Goal: Task Accomplishment & Management: Use online tool/utility

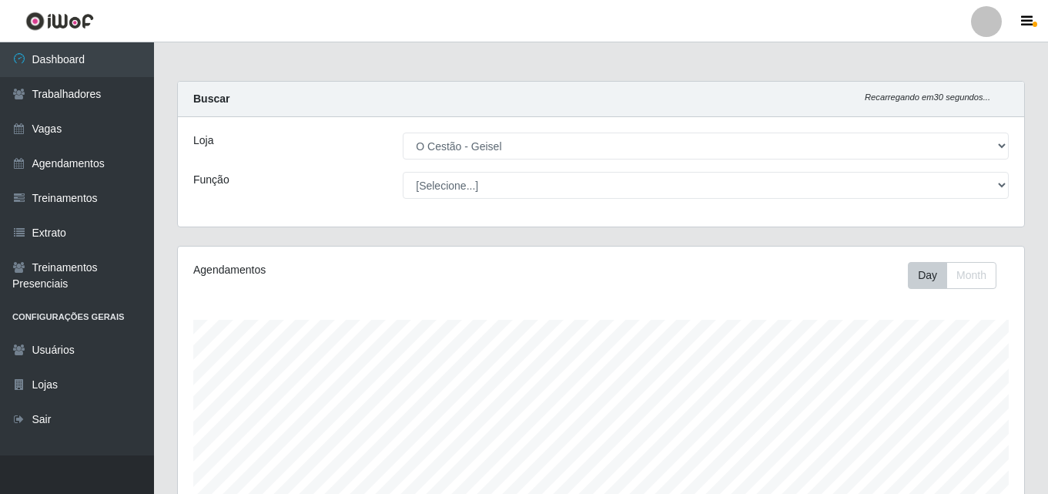
select select "224"
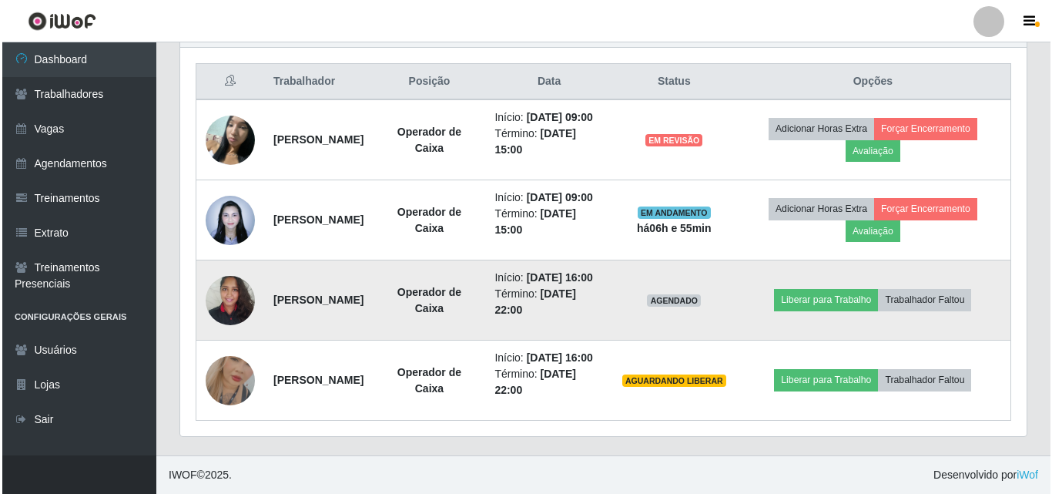
scroll to position [320, 846]
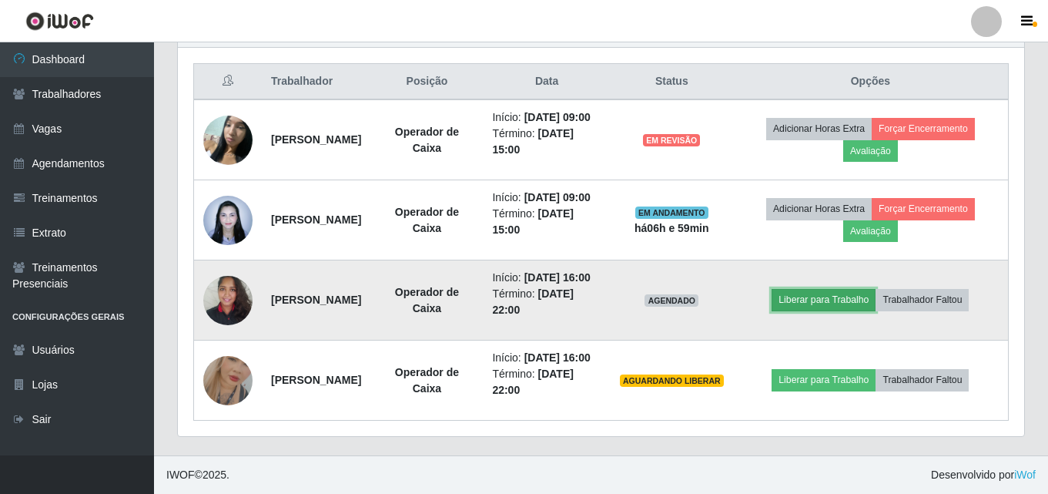
click at [864, 289] on button "Liberar para Trabalho" at bounding box center [824, 300] width 104 height 22
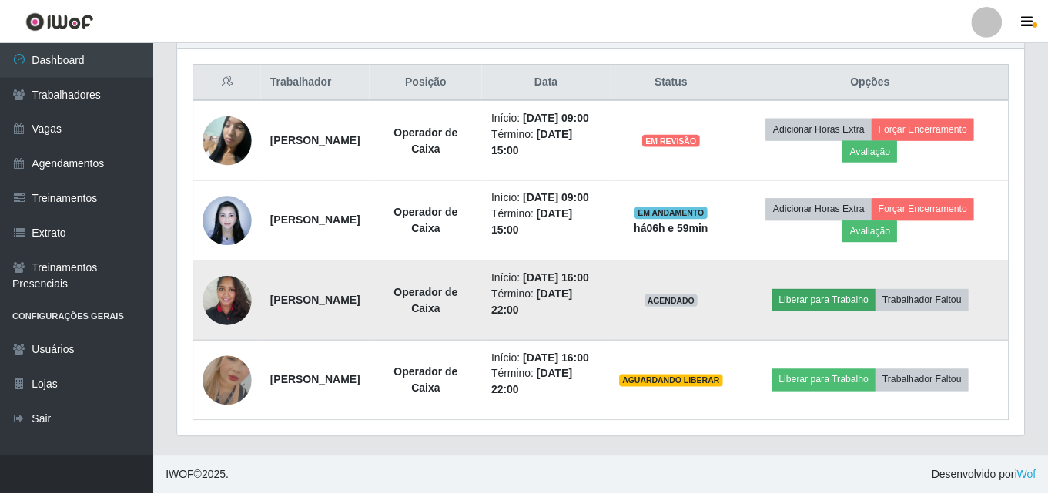
scroll to position [320, 839]
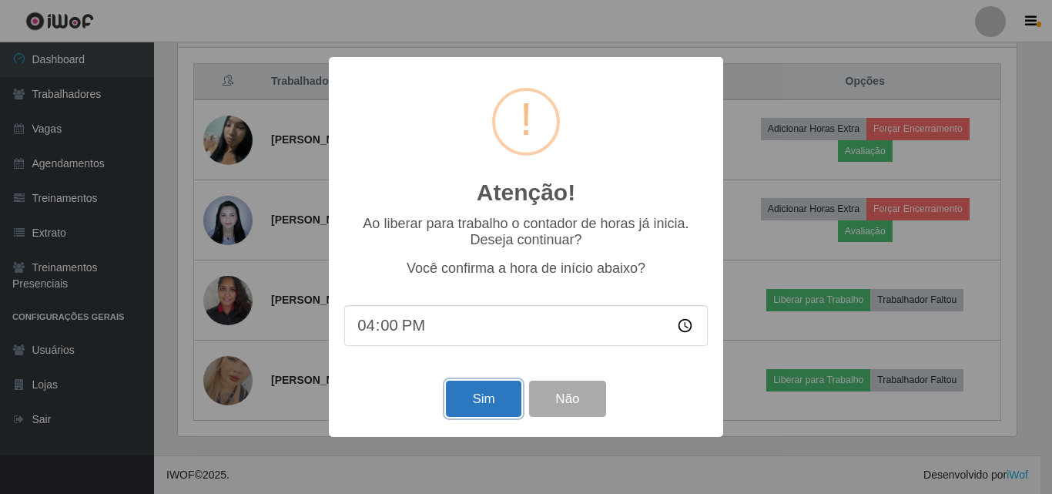
click at [489, 400] on button "Sim" at bounding box center [483, 398] width 75 height 36
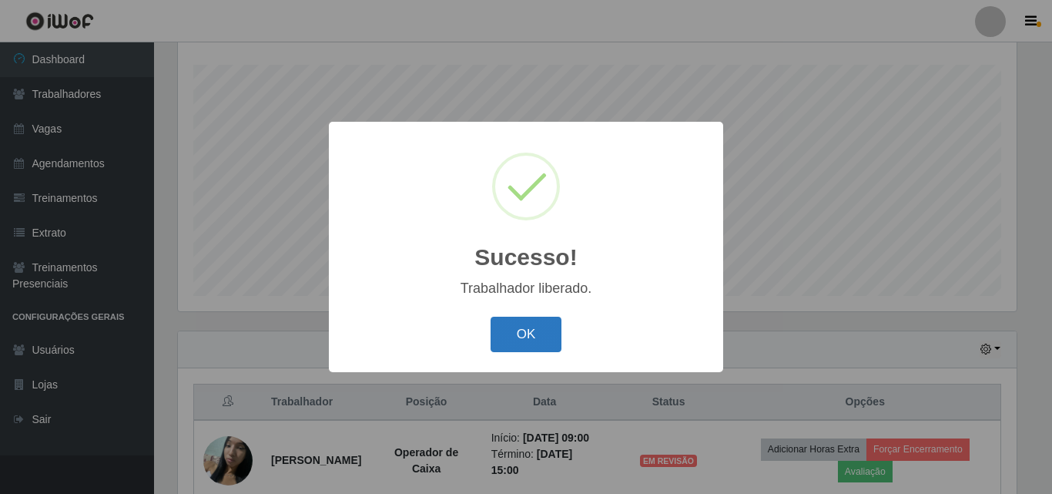
click at [526, 327] on button "OK" at bounding box center [527, 335] width 72 height 36
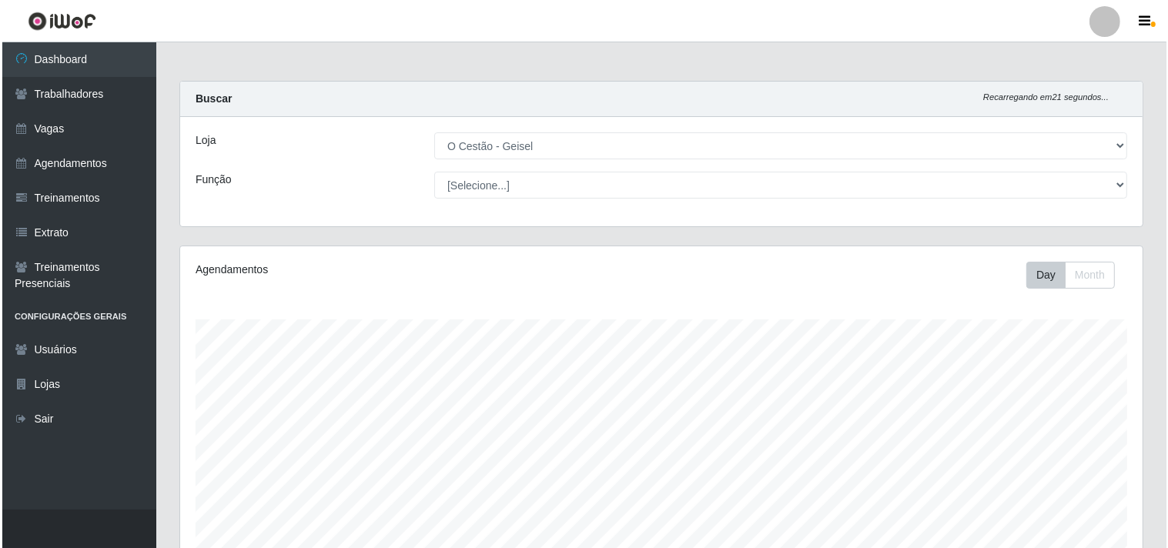
scroll to position [474, 0]
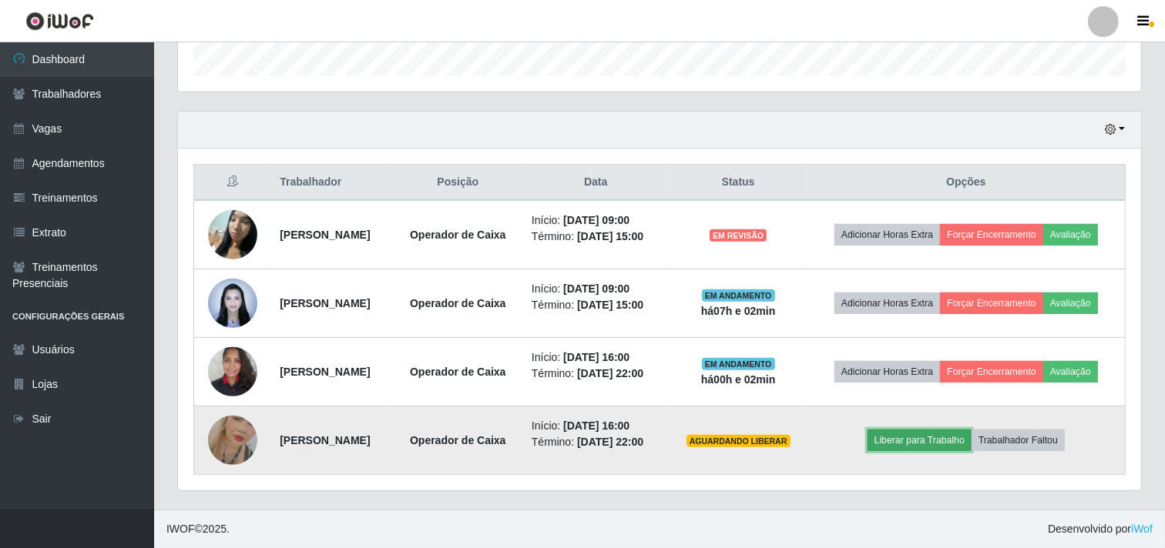
click at [909, 444] on button "Liberar para Trabalho" at bounding box center [919, 441] width 104 height 22
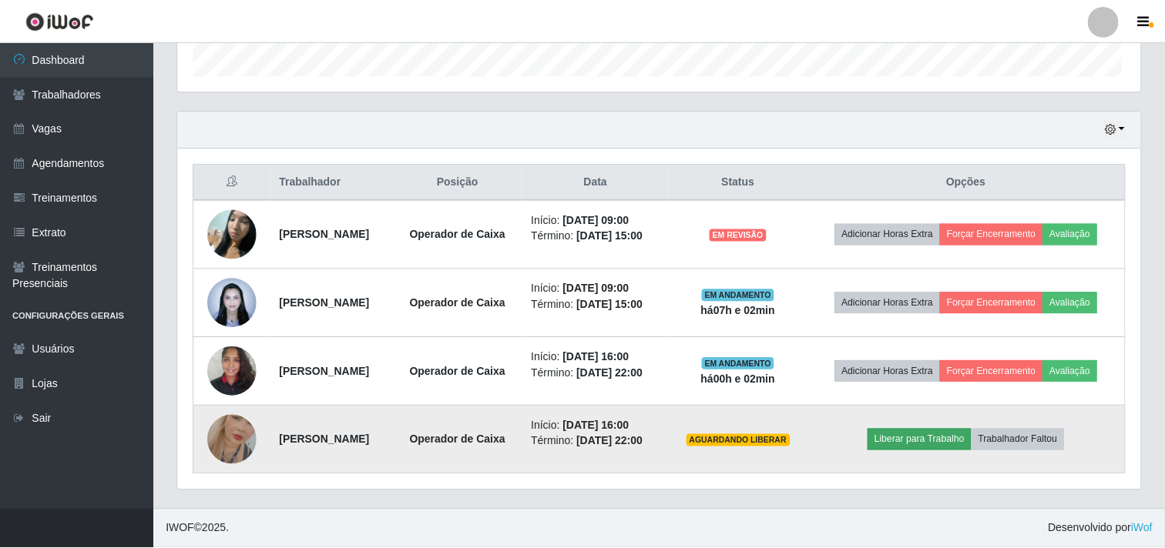
scroll to position [319, 953]
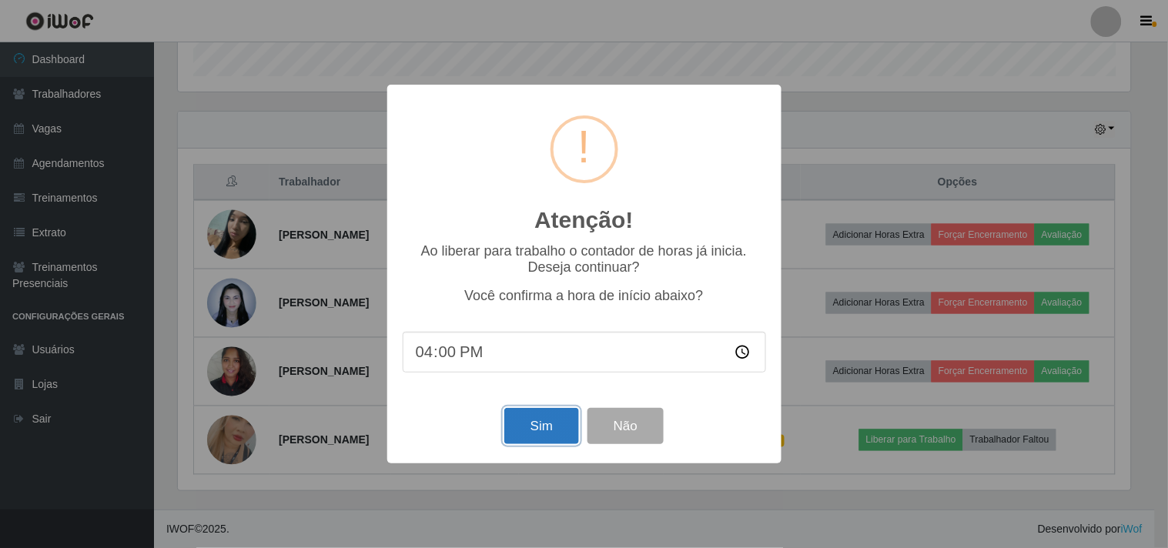
click at [555, 424] on button "Sim" at bounding box center [541, 426] width 75 height 36
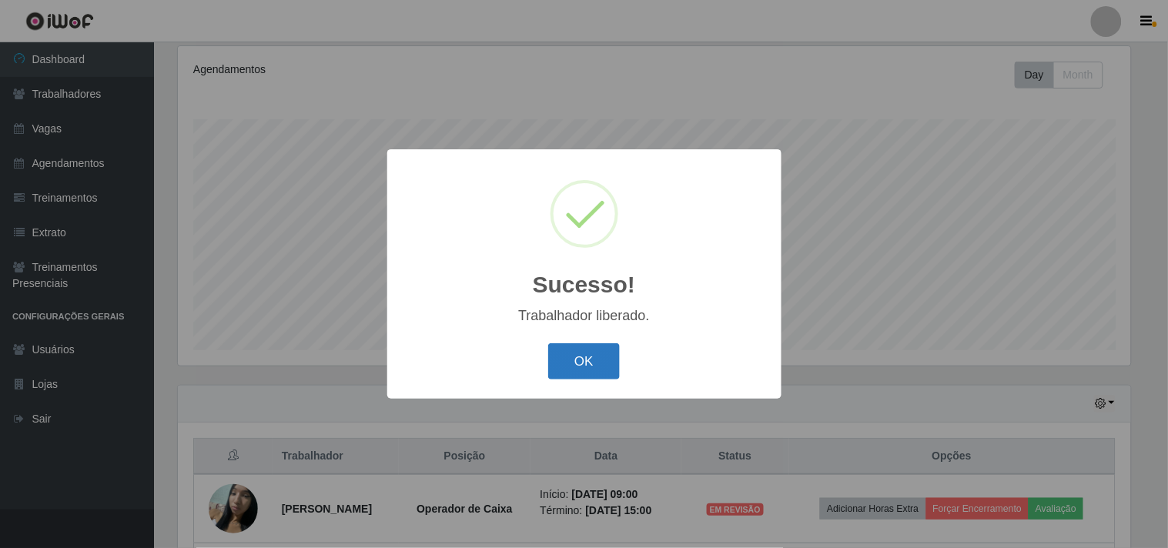
click at [602, 363] on button "OK" at bounding box center [584, 361] width 72 height 36
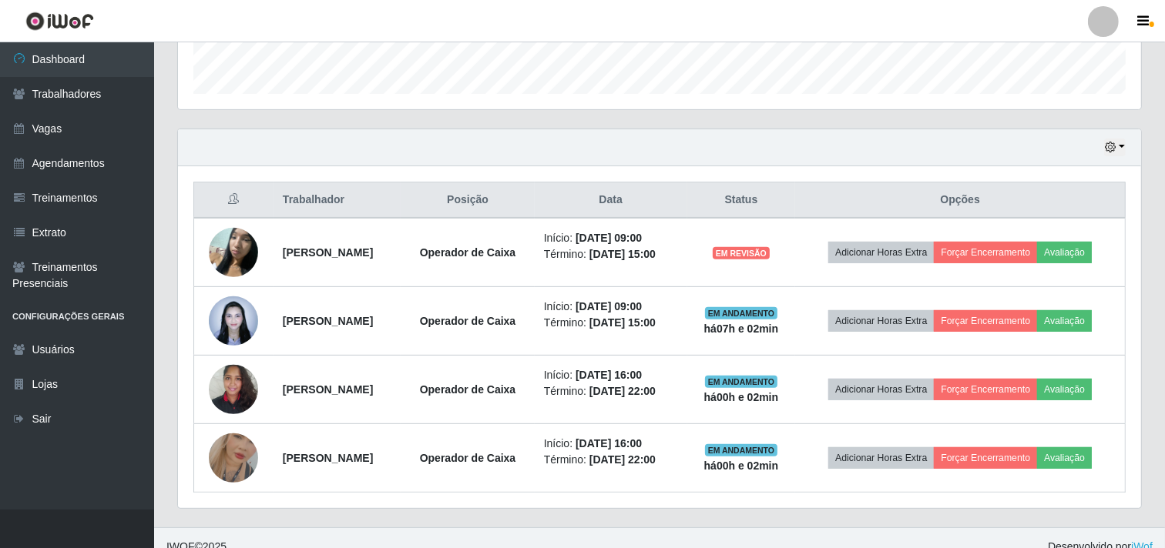
scroll to position [474, 0]
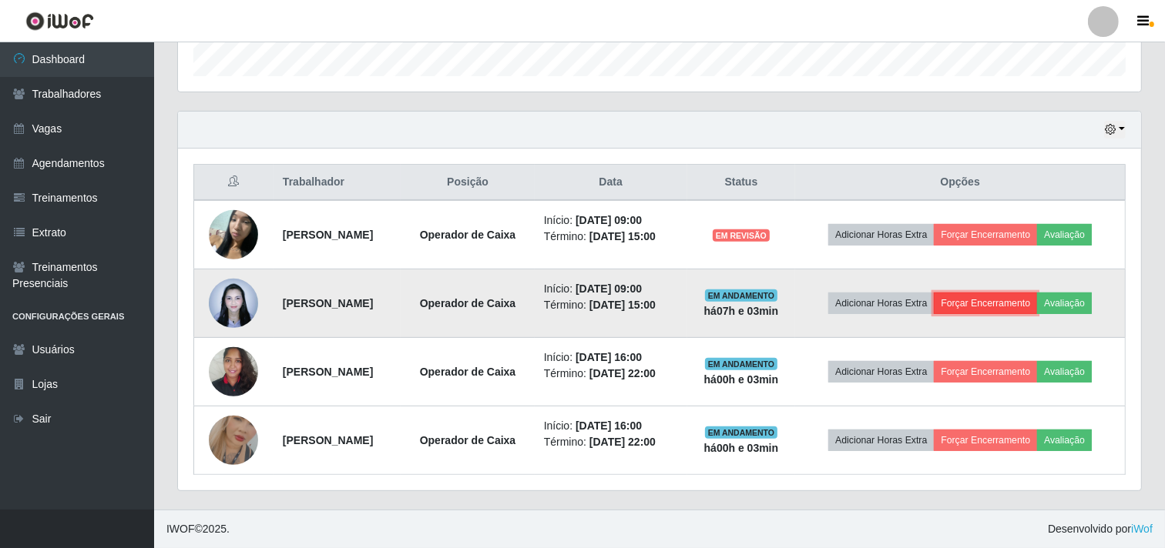
click at [1030, 302] on button "Forçar Encerramento" at bounding box center [984, 304] width 103 height 22
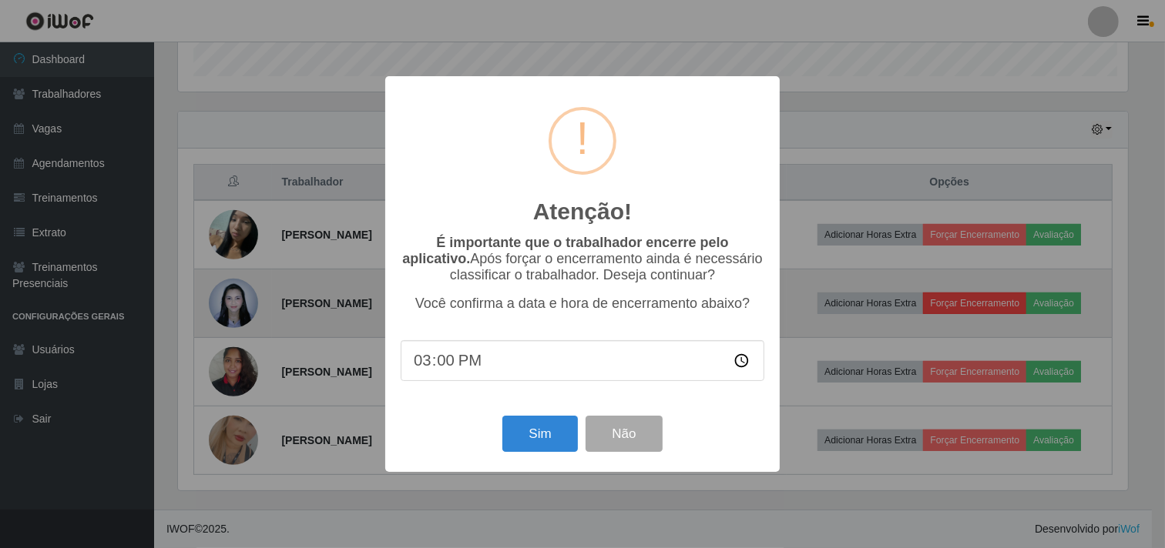
scroll to position [319, 953]
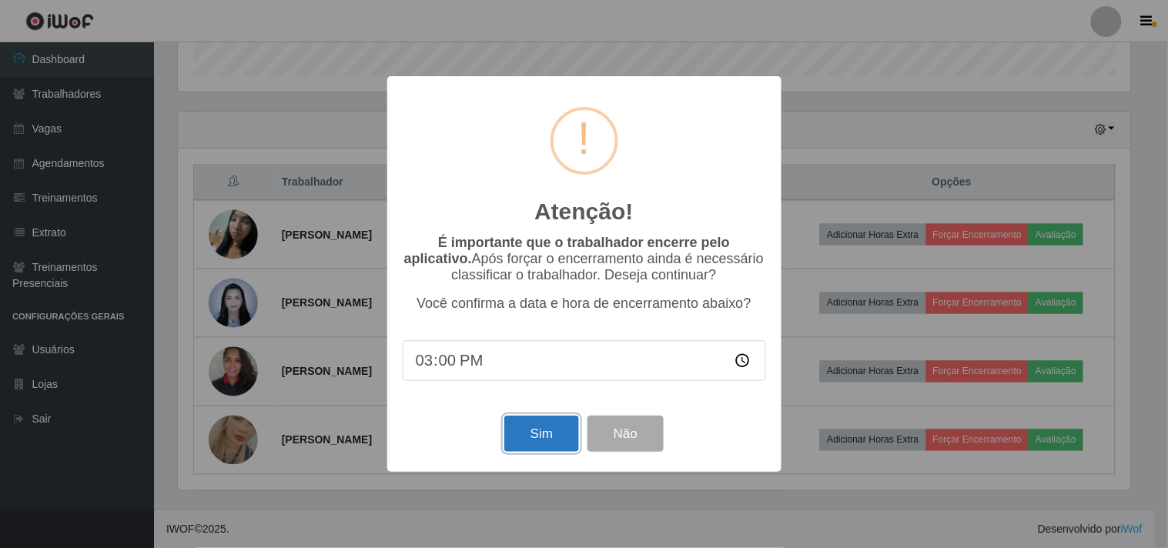
click at [535, 432] on button "Sim" at bounding box center [541, 434] width 75 height 36
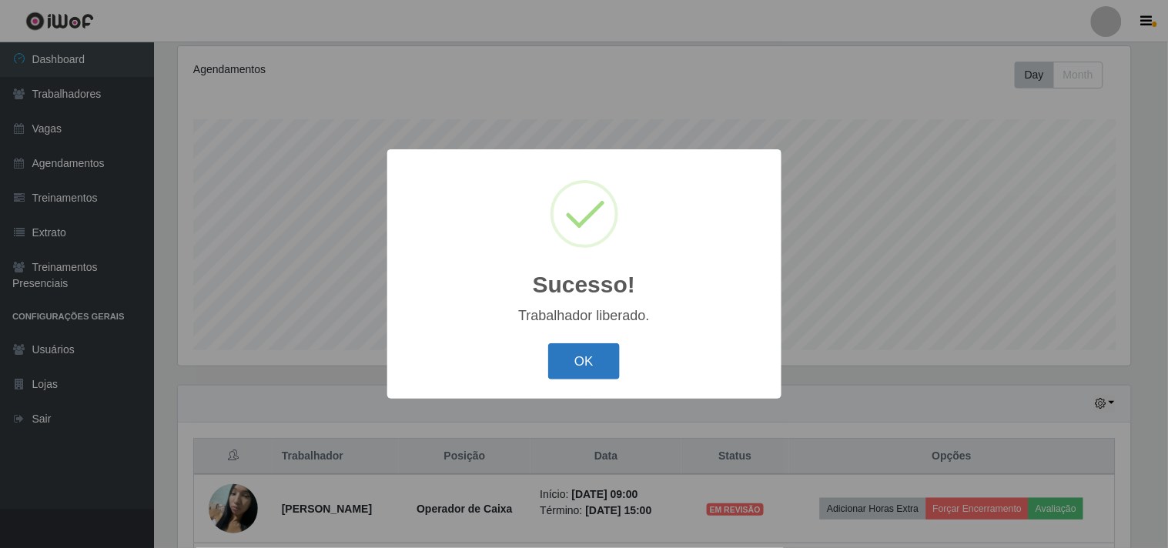
click at [588, 350] on button "OK" at bounding box center [584, 361] width 72 height 36
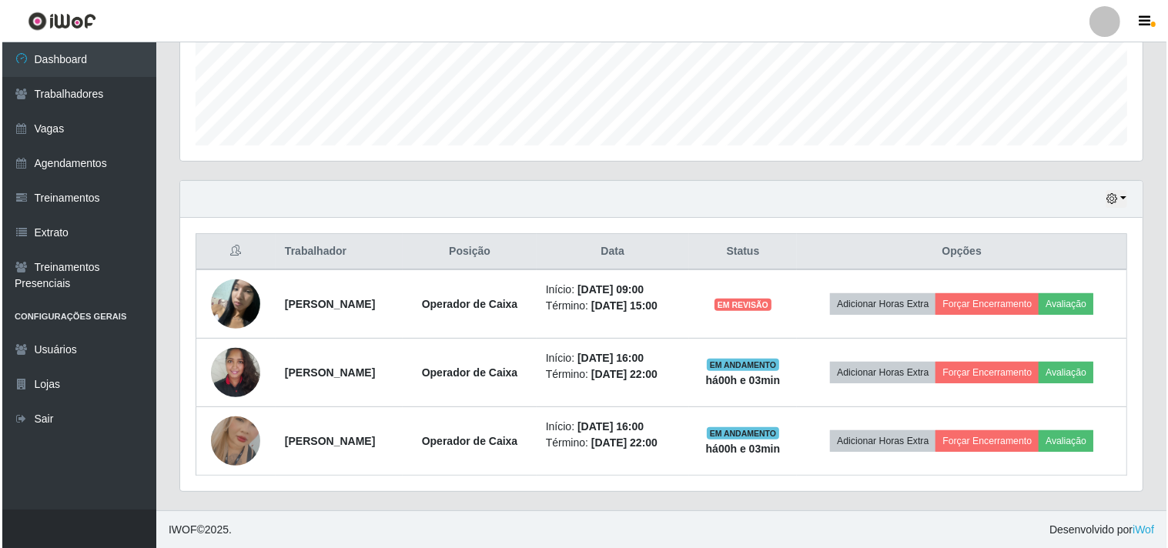
scroll to position [406, 0]
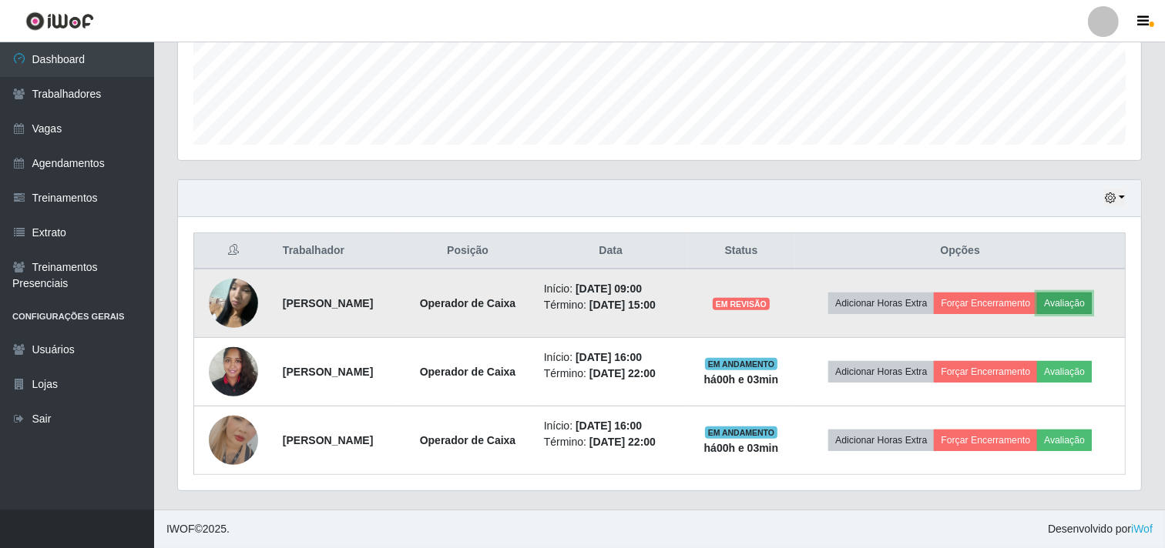
click at [1047, 305] on button "Avaliação" at bounding box center [1064, 304] width 55 height 22
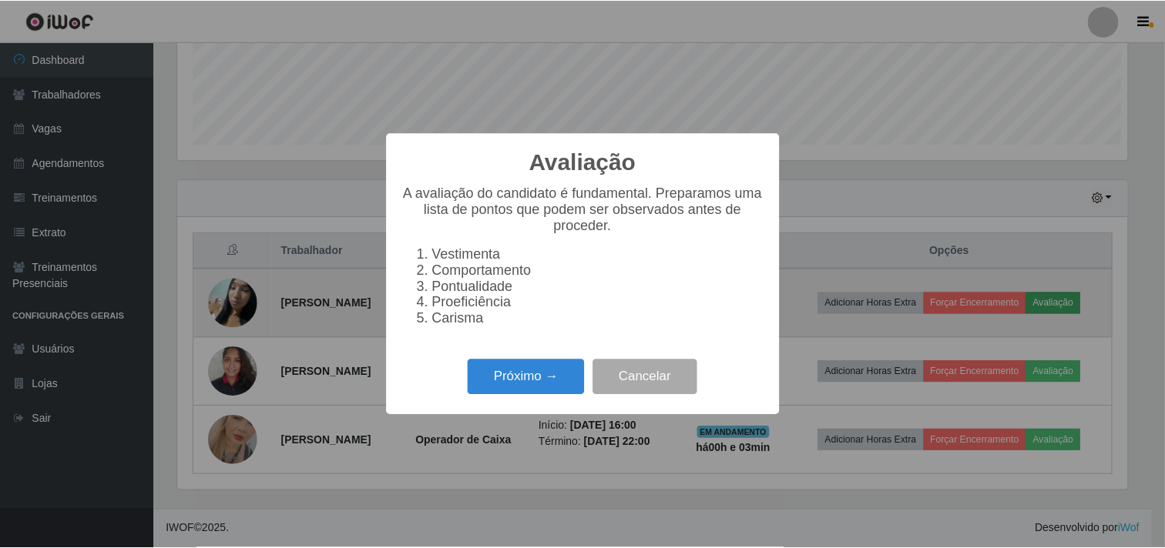
scroll to position [319, 953]
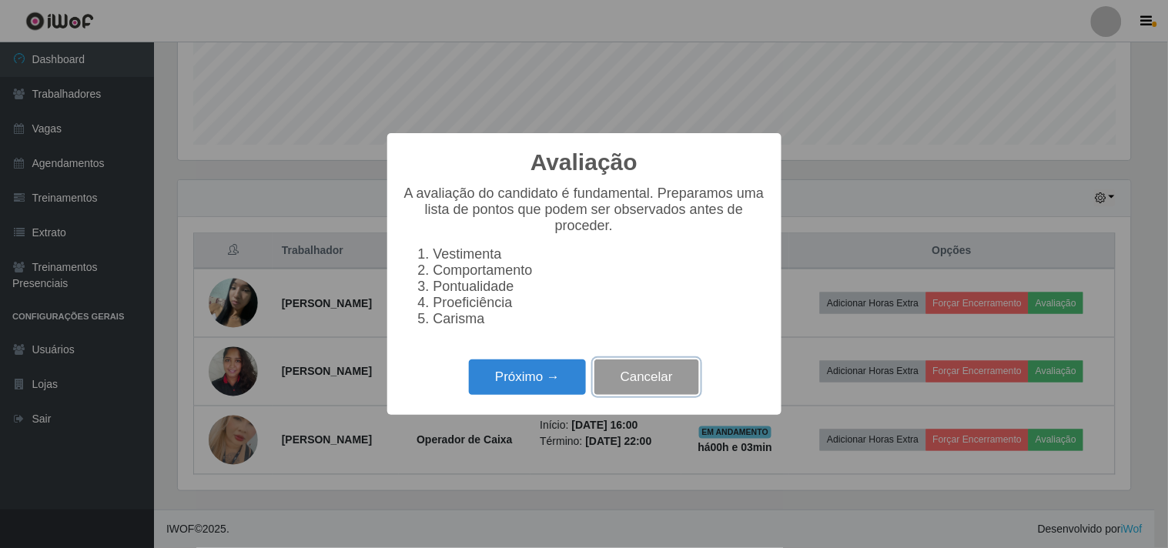
click at [632, 383] on button "Cancelar" at bounding box center [647, 378] width 105 height 36
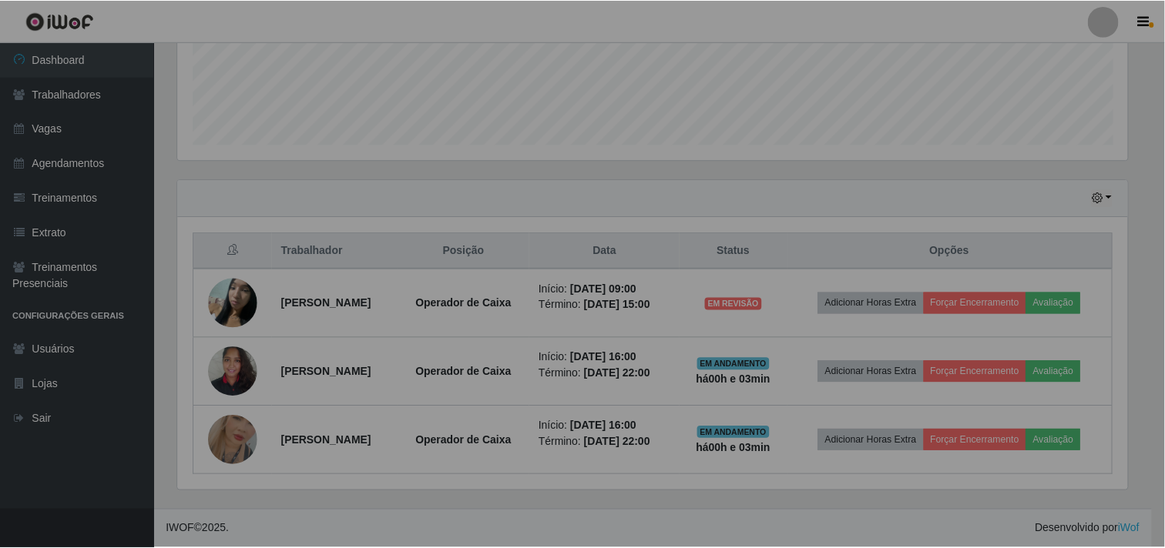
scroll to position [319, 963]
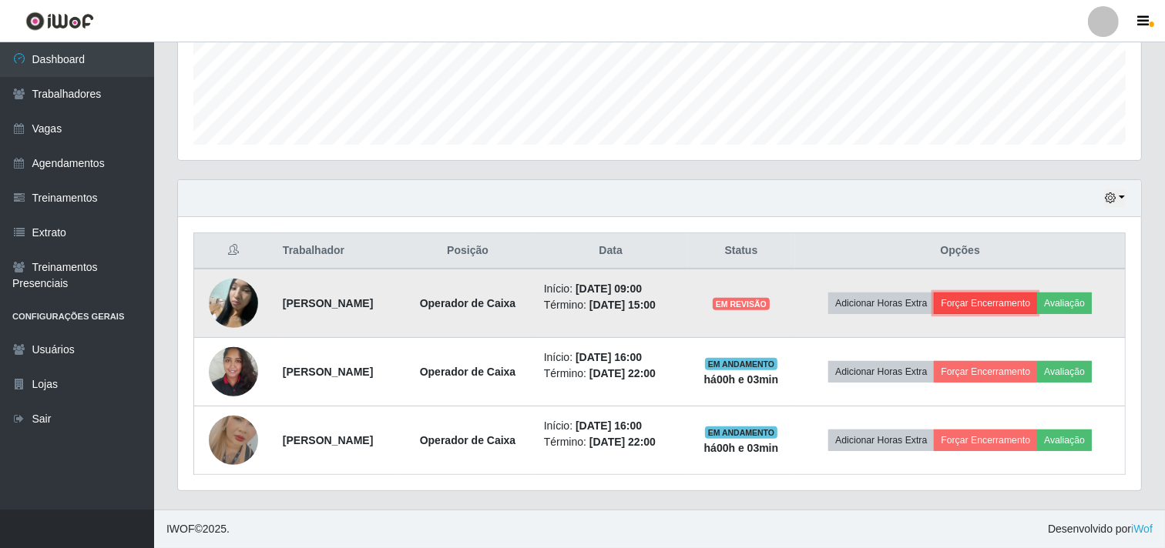
click at [994, 297] on button "Forçar Encerramento" at bounding box center [984, 304] width 103 height 22
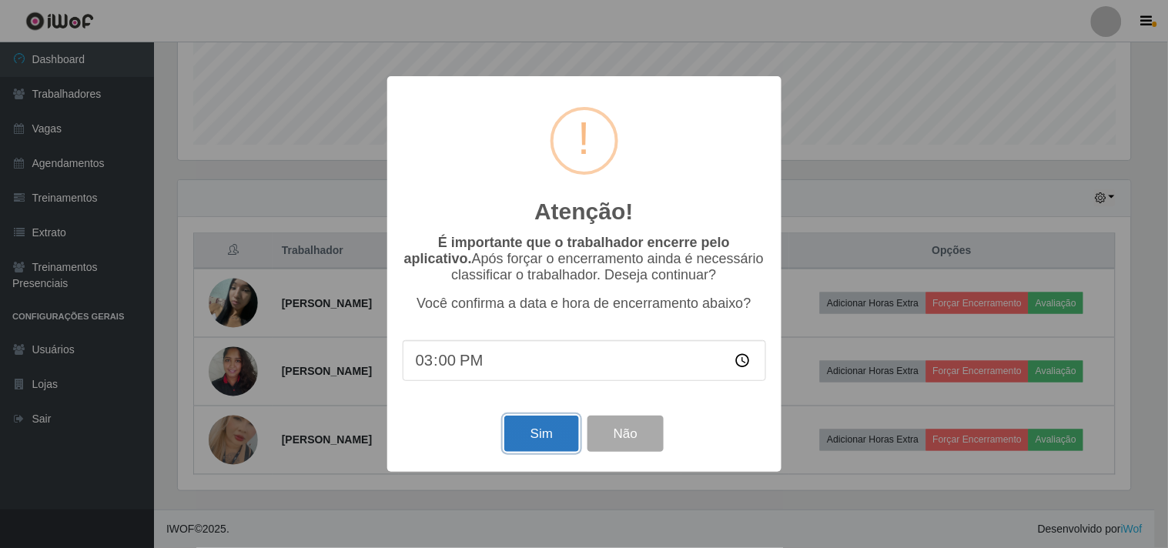
click at [549, 441] on button "Sim" at bounding box center [541, 434] width 75 height 36
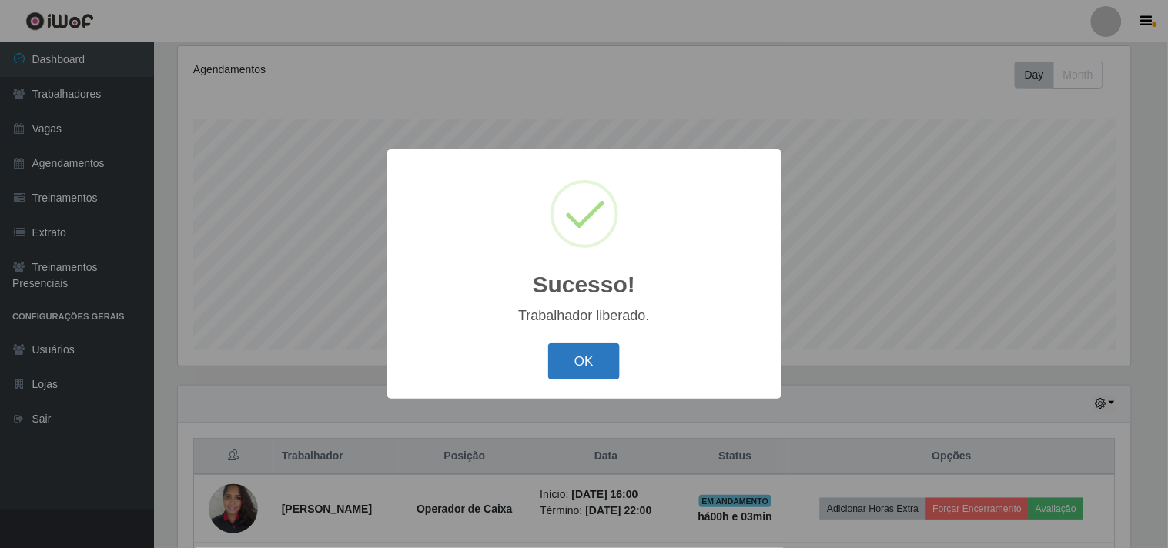
click at [586, 364] on button "OK" at bounding box center [584, 361] width 72 height 36
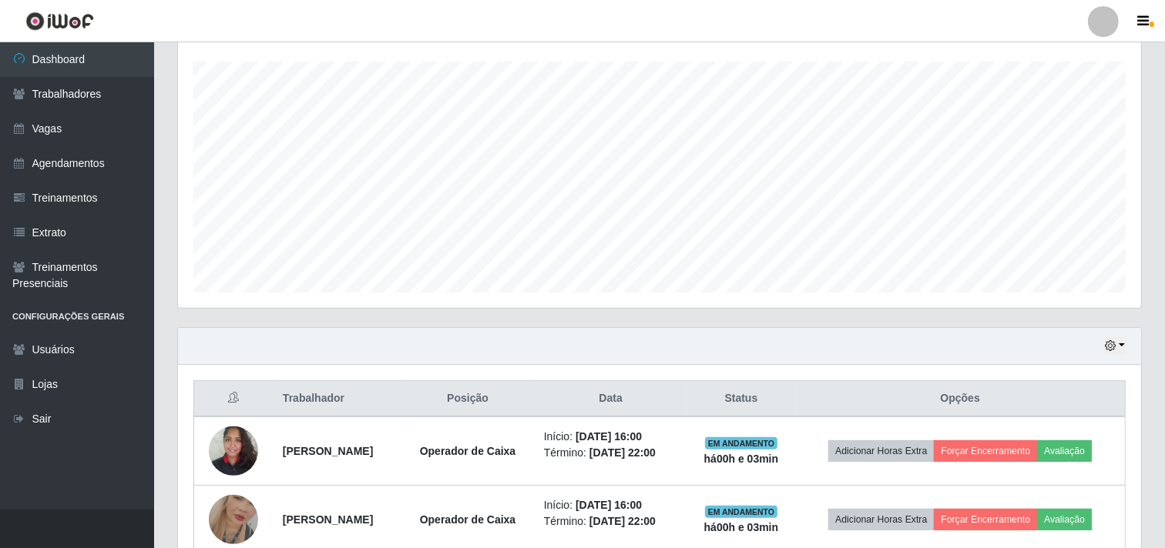
scroll to position [337, 0]
